Goal: Find specific page/section: Find specific page/section

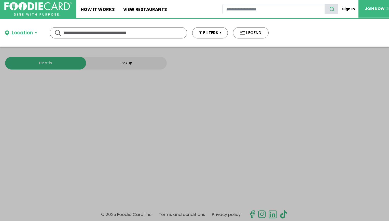
click at [27, 32] on div "Location" at bounding box center [22, 32] width 21 height 7
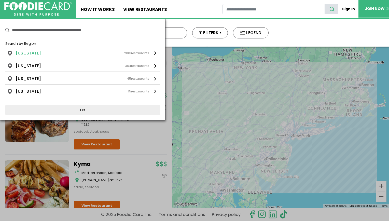
click at [48, 54] on div "[US_STATE] 2001 restaurants" at bounding box center [82, 53] width 133 height 6
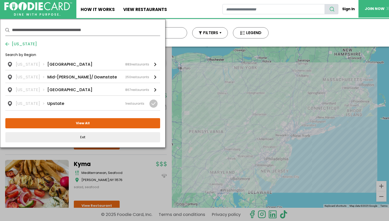
click at [58, 29] on input "text" at bounding box center [86, 29] width 148 height 11
type input "**********"
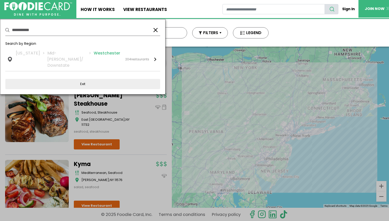
click at [102, 54] on li "Westchester" at bounding box center [107, 59] width 26 height 18
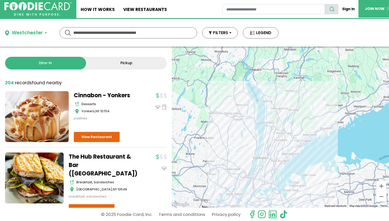
click at [194, 112] on div at bounding box center [280, 127] width 217 height 161
click at [31, 31] on div "Westchester" at bounding box center [27, 32] width 31 height 7
